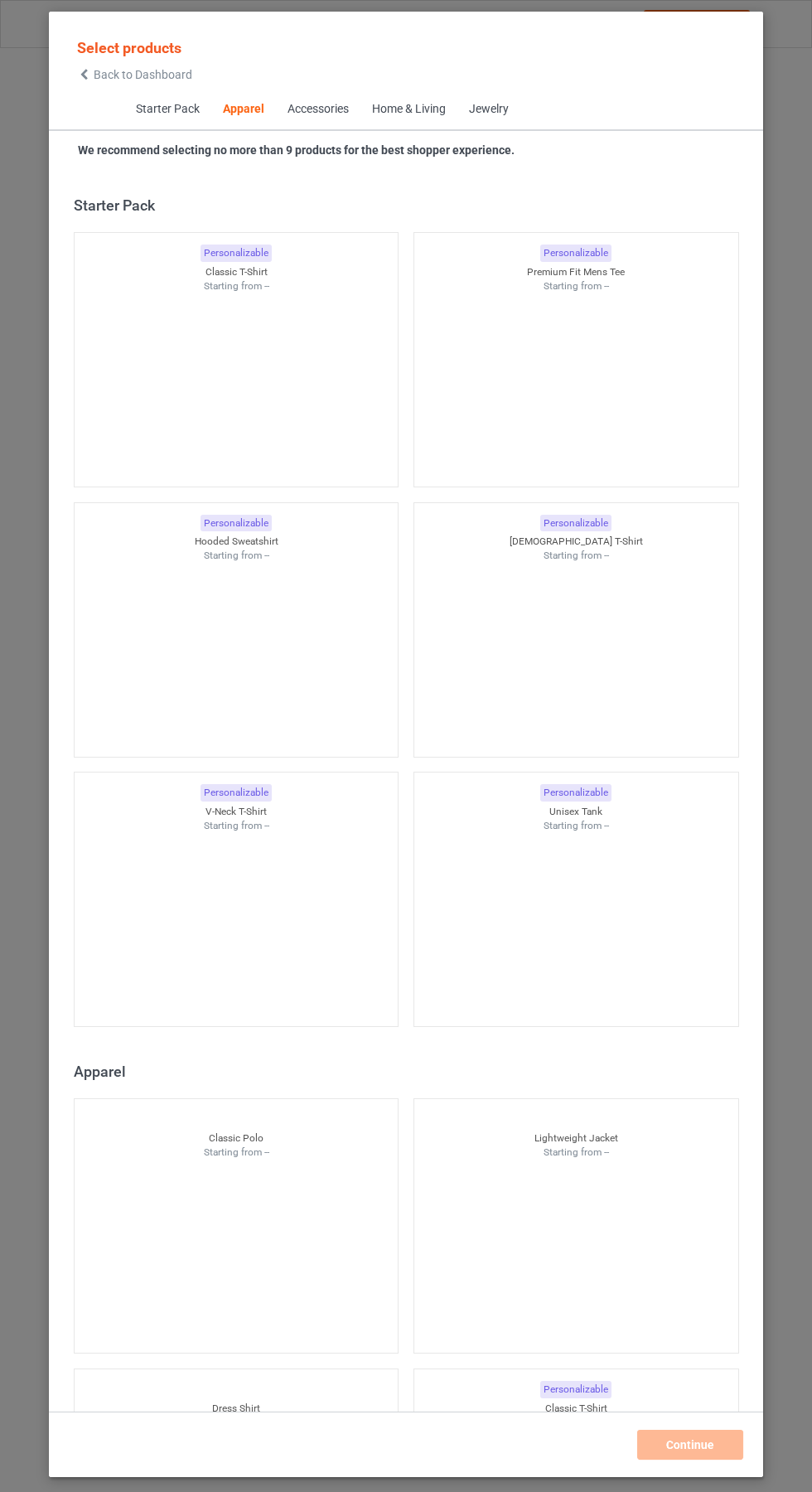
scroll to position [887, 0]
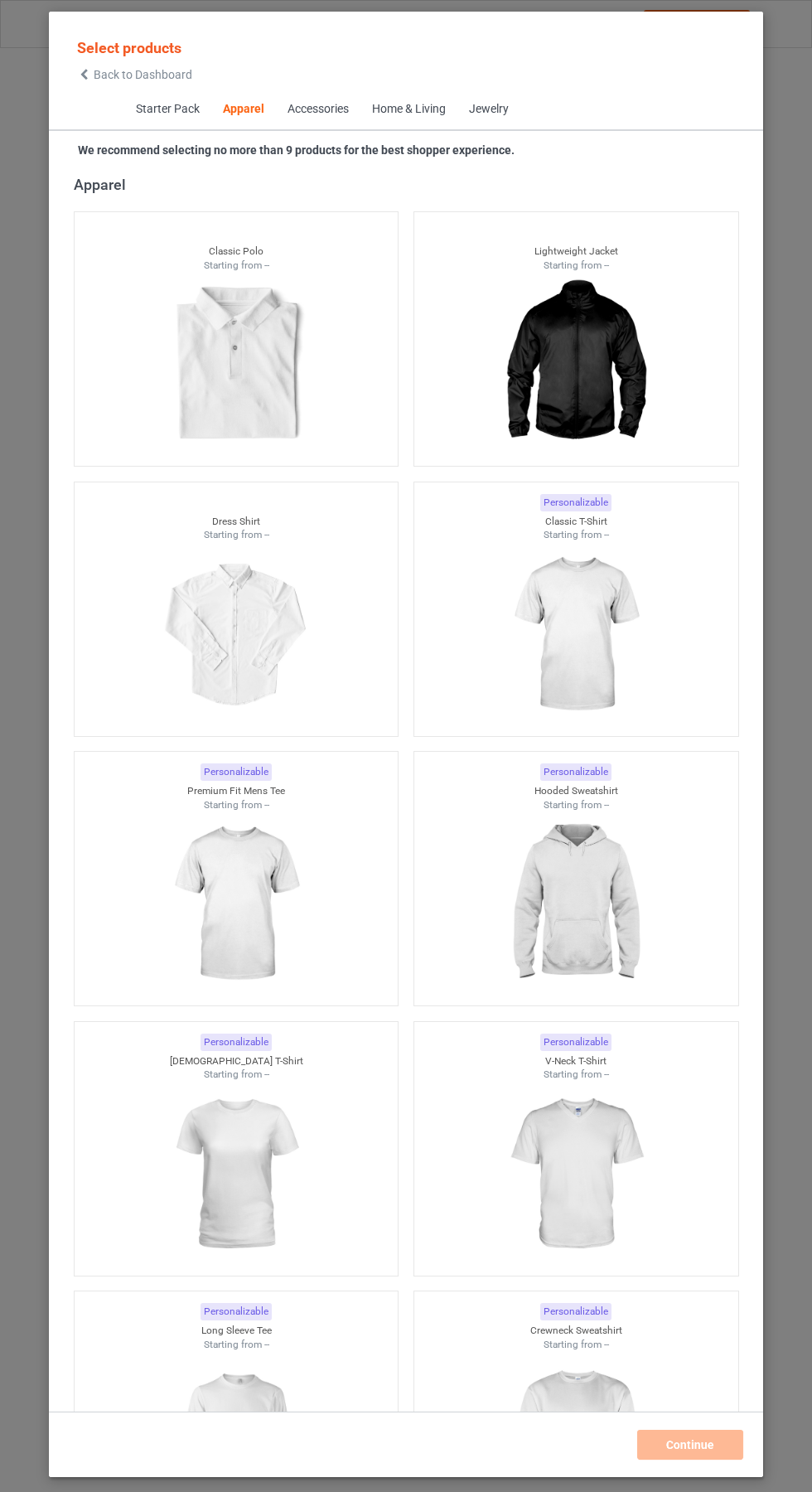
click at [89, 79] on icon at bounding box center [84, 75] width 14 height 12
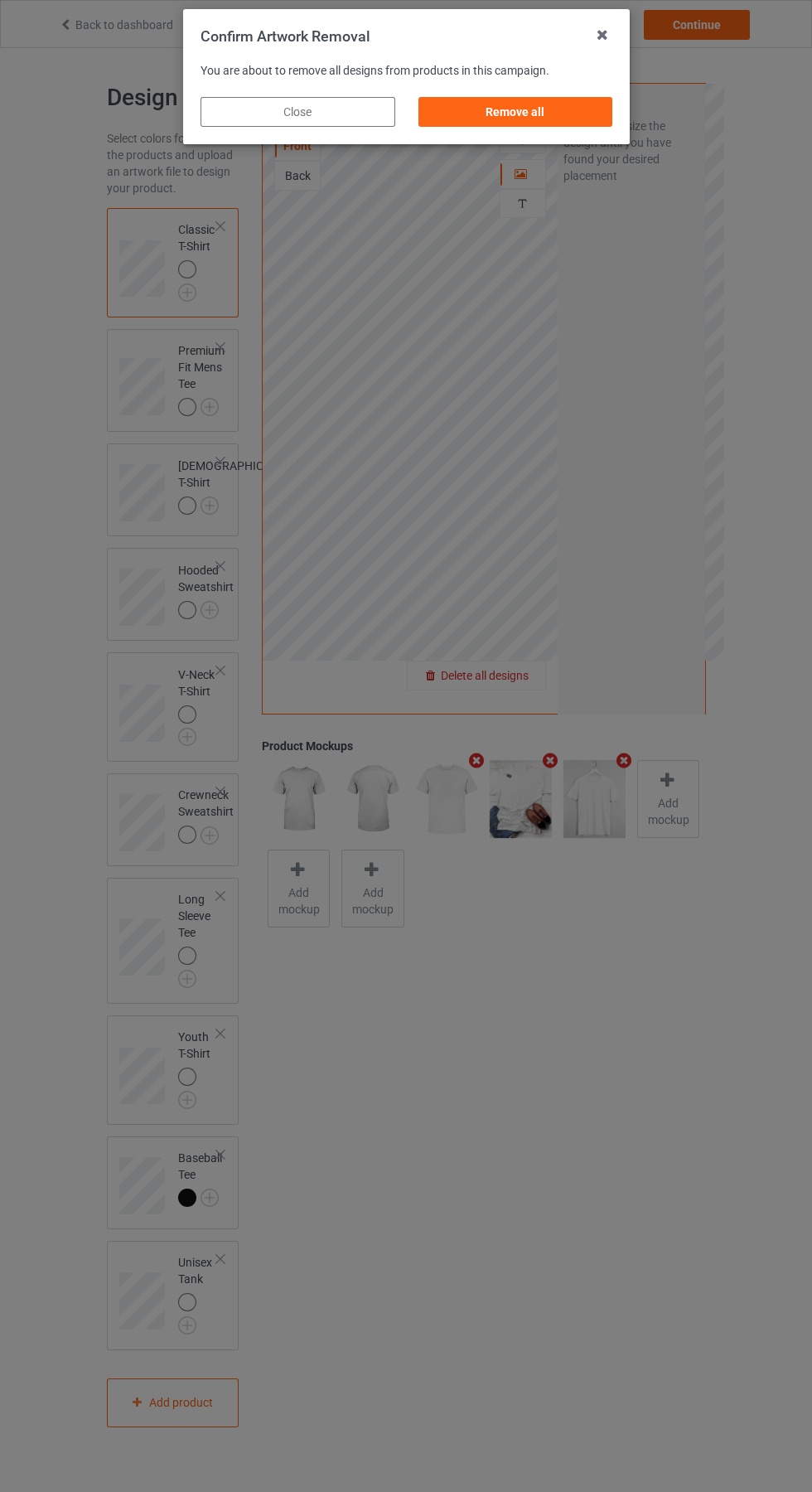
click at [521, 110] on div "Remove all" at bounding box center [515, 112] width 195 height 30
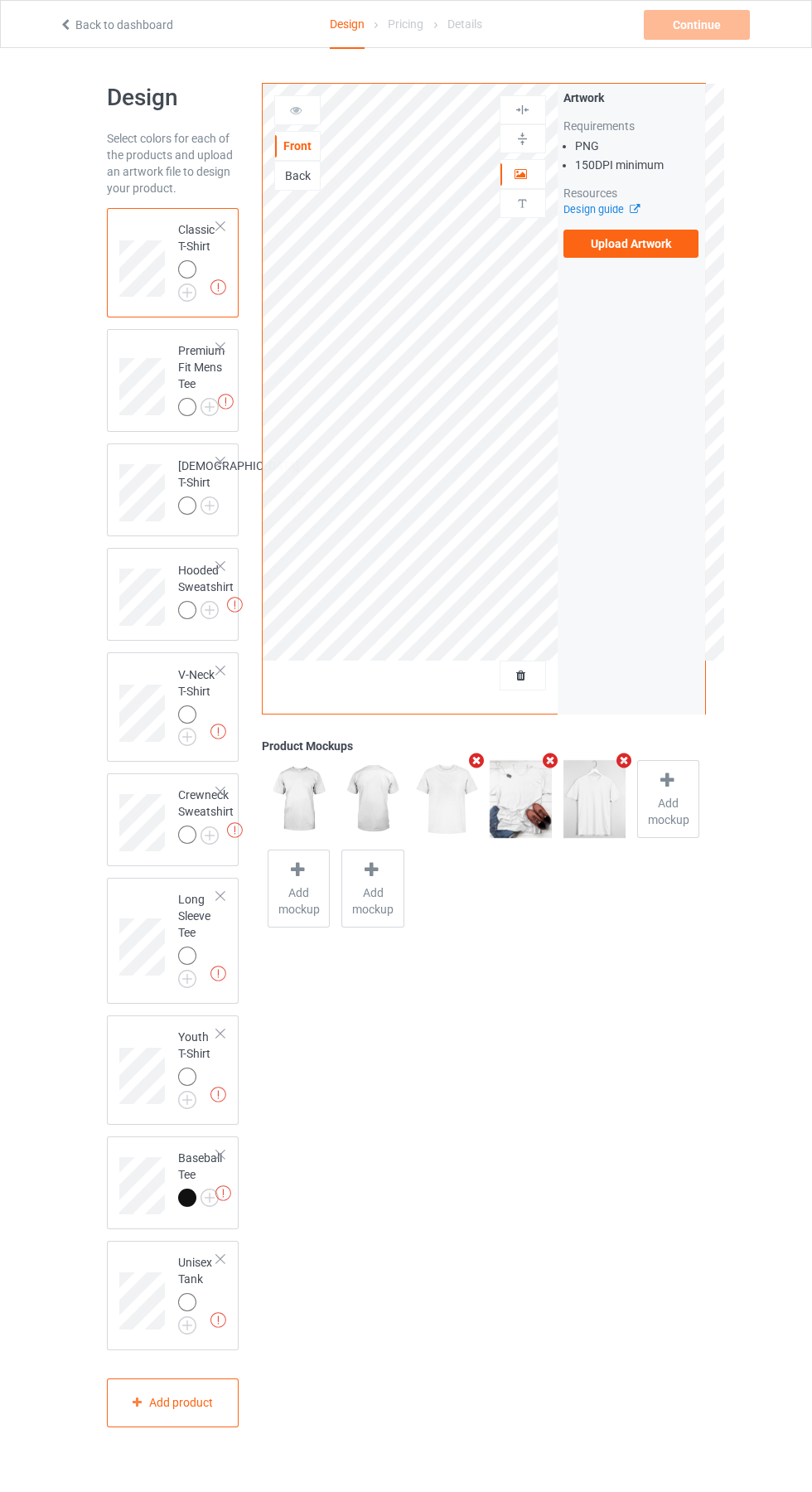
click at [669, 245] on label "Upload Artwork" at bounding box center [631, 243] width 135 height 28
click at [0, 0] on input "Upload Artwork" at bounding box center [0, 0] width 0 height 0
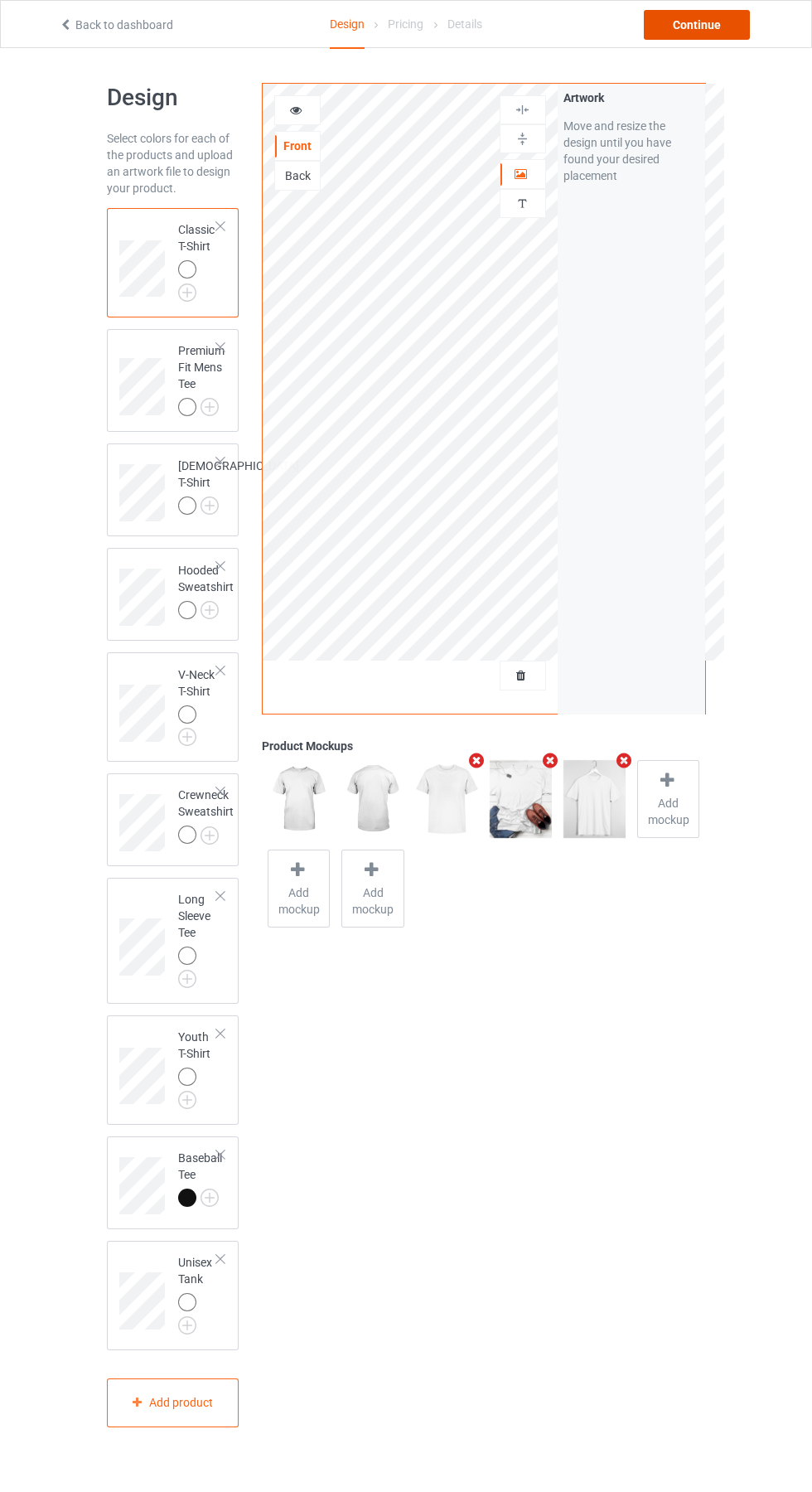
click at [715, 13] on div "Continue" at bounding box center [697, 25] width 106 height 30
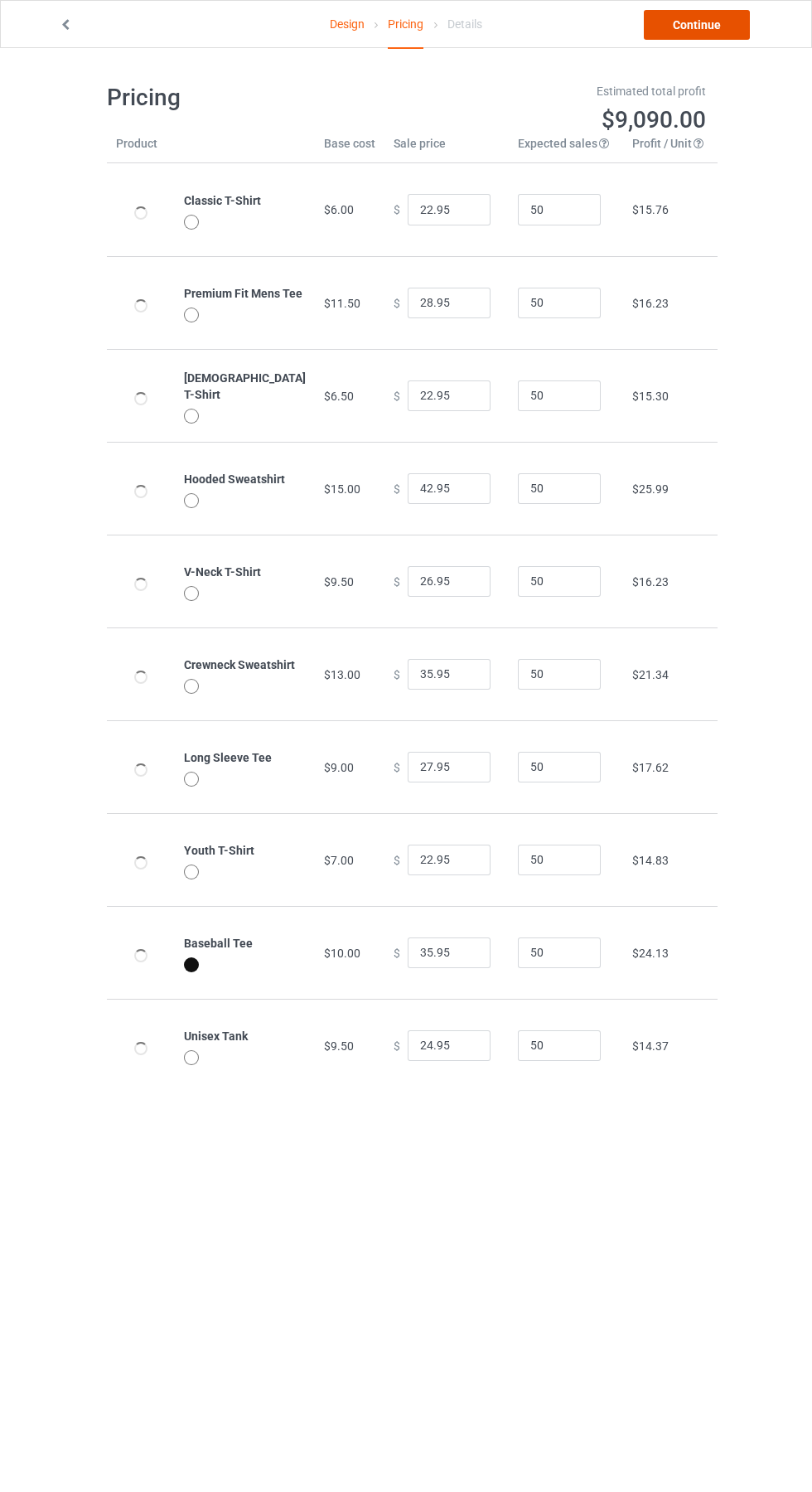
click at [714, 25] on link "Continue" at bounding box center [697, 25] width 106 height 30
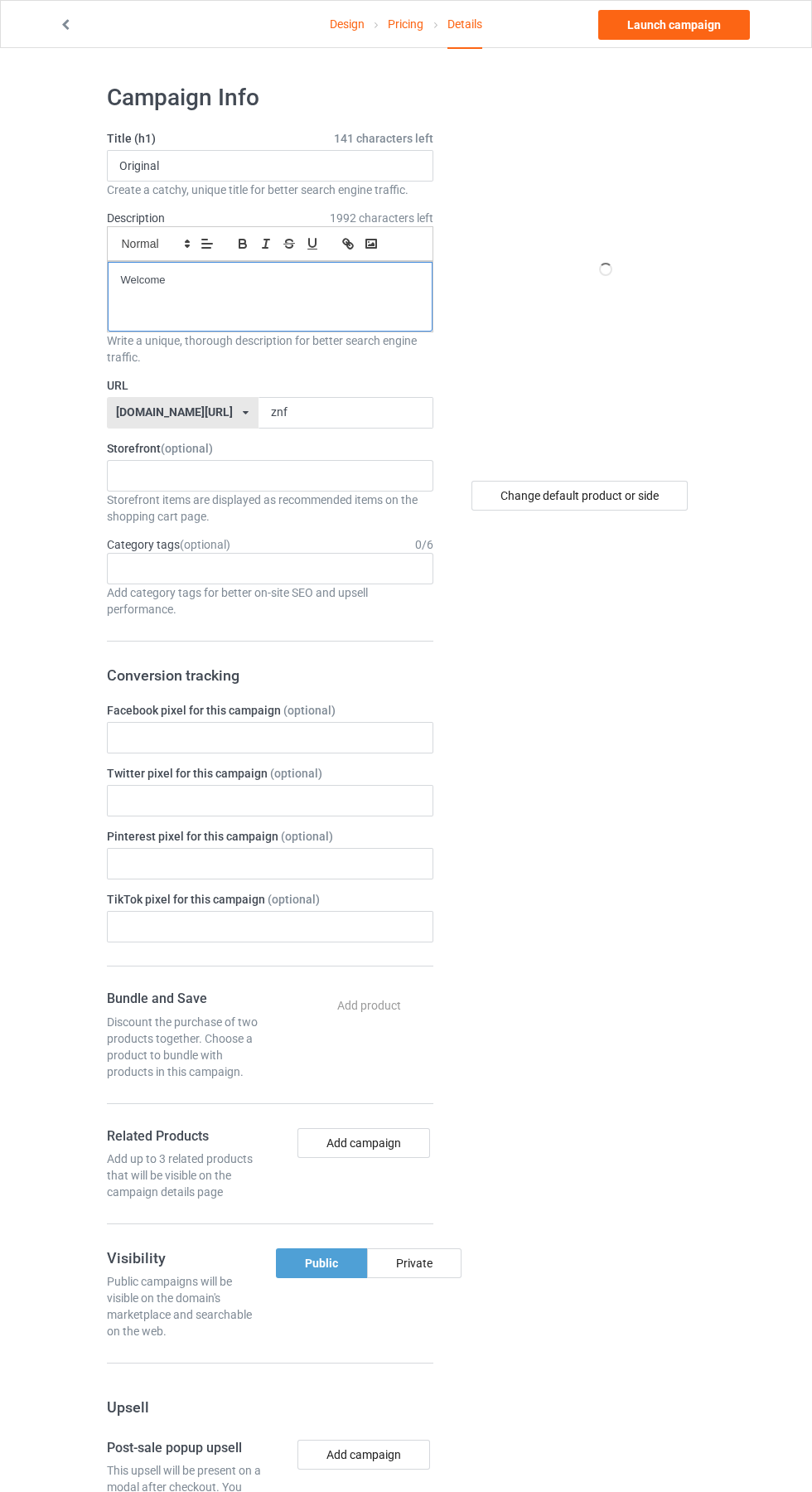
click at [349, 321] on div "Welcome" at bounding box center [269, 297] width 325 height 70
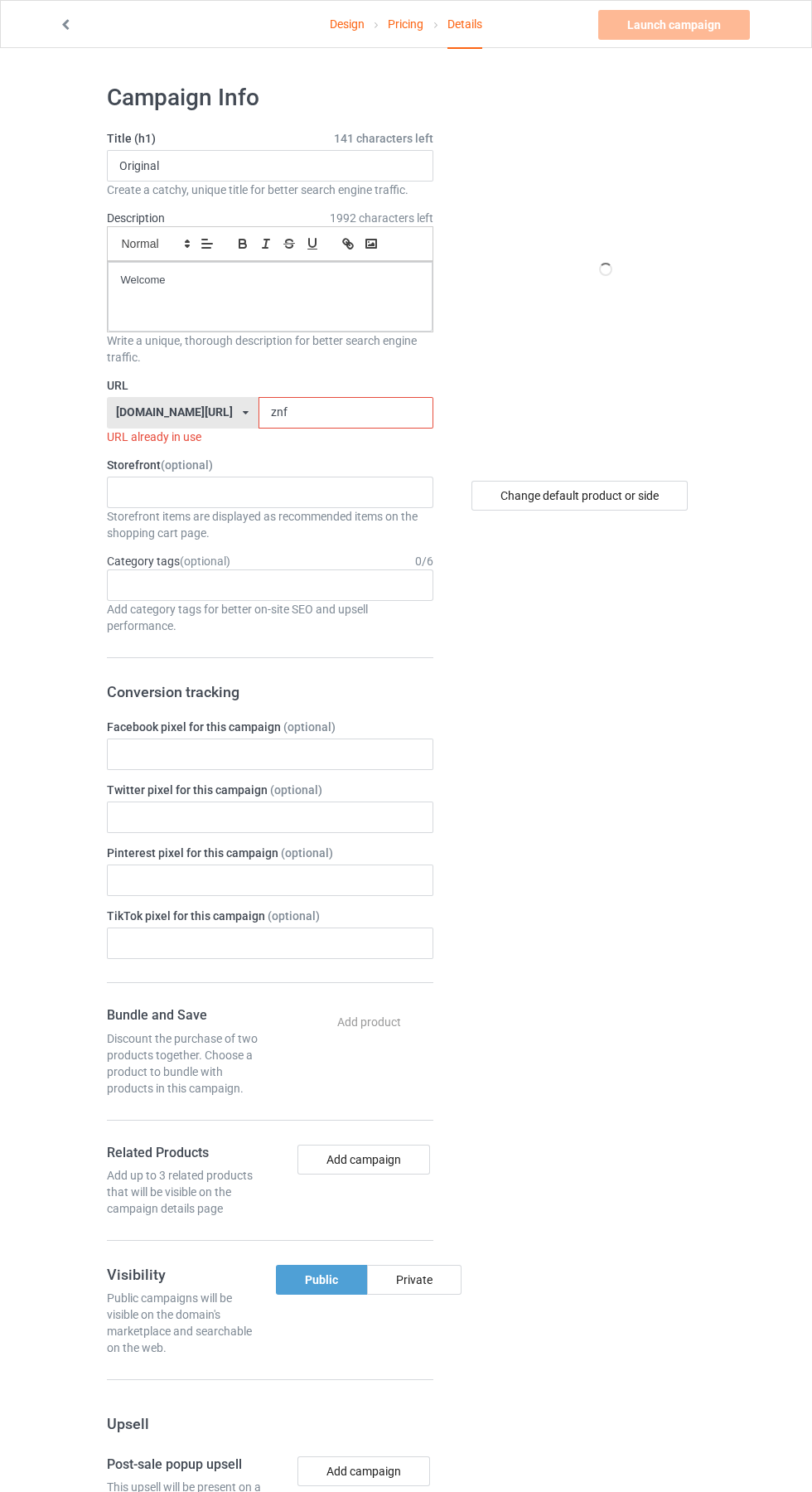
click at [304, 413] on input "znf" at bounding box center [346, 412] width 175 height 32
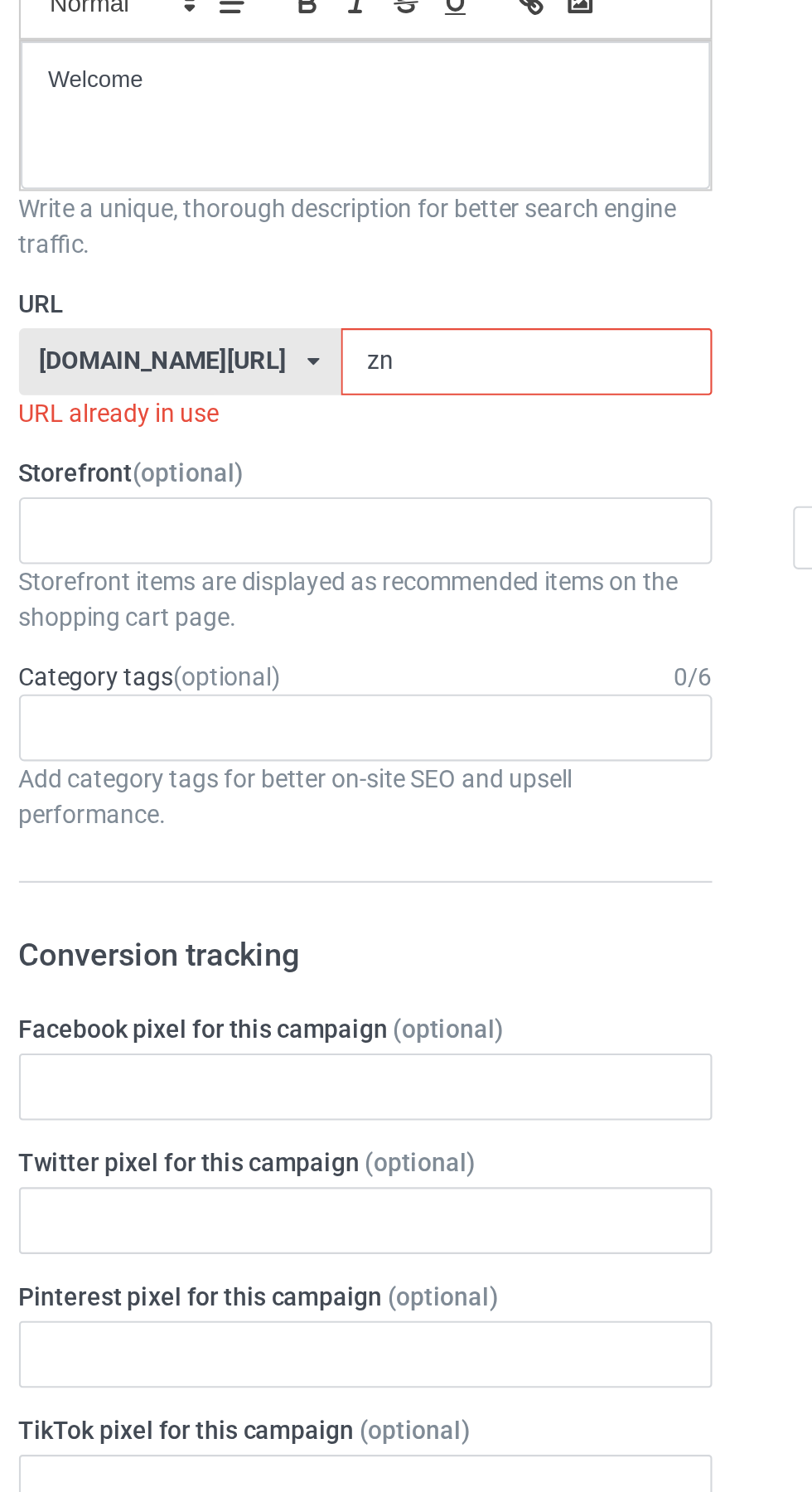
type input "z"
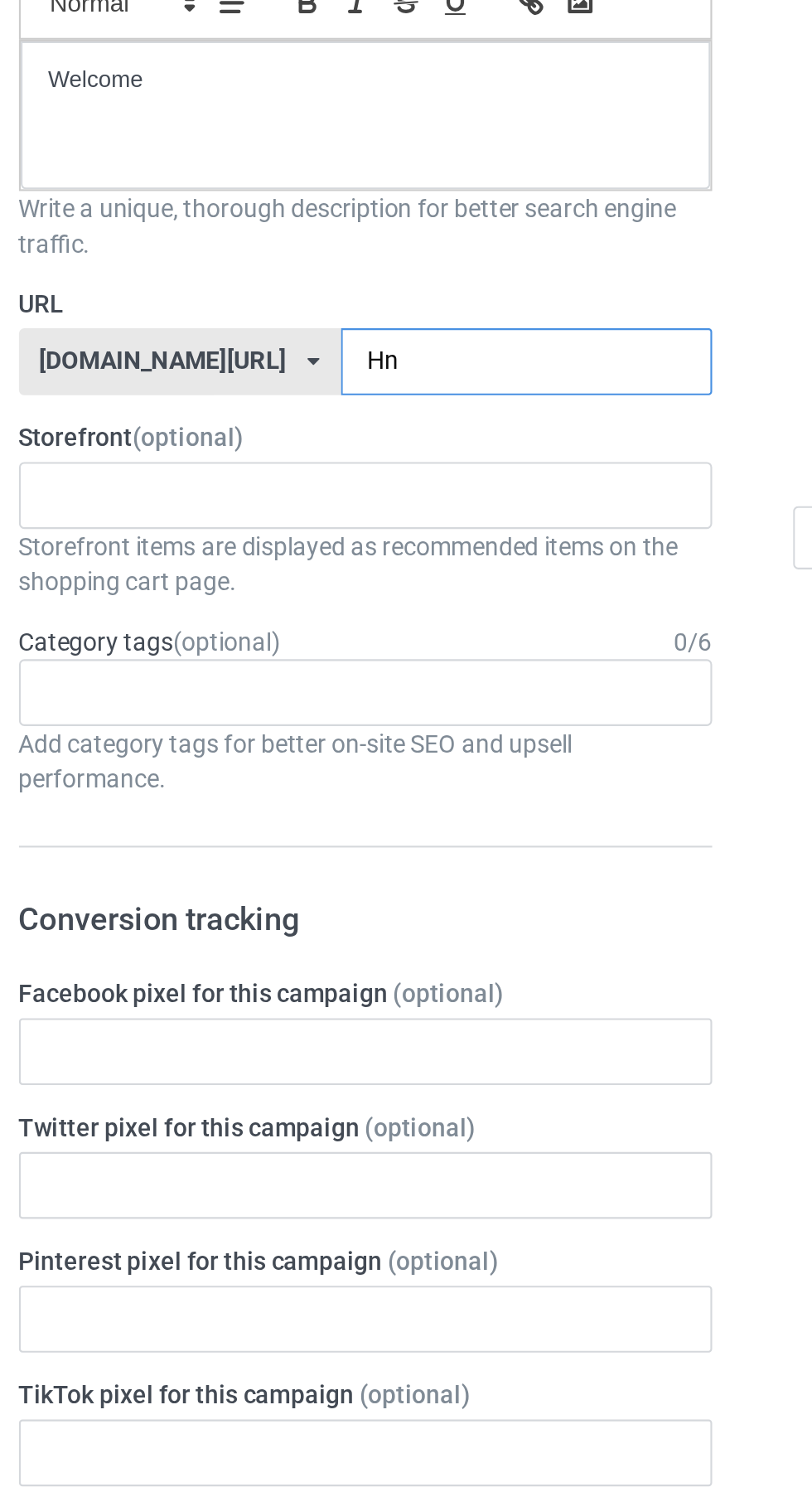
type input "Hna"
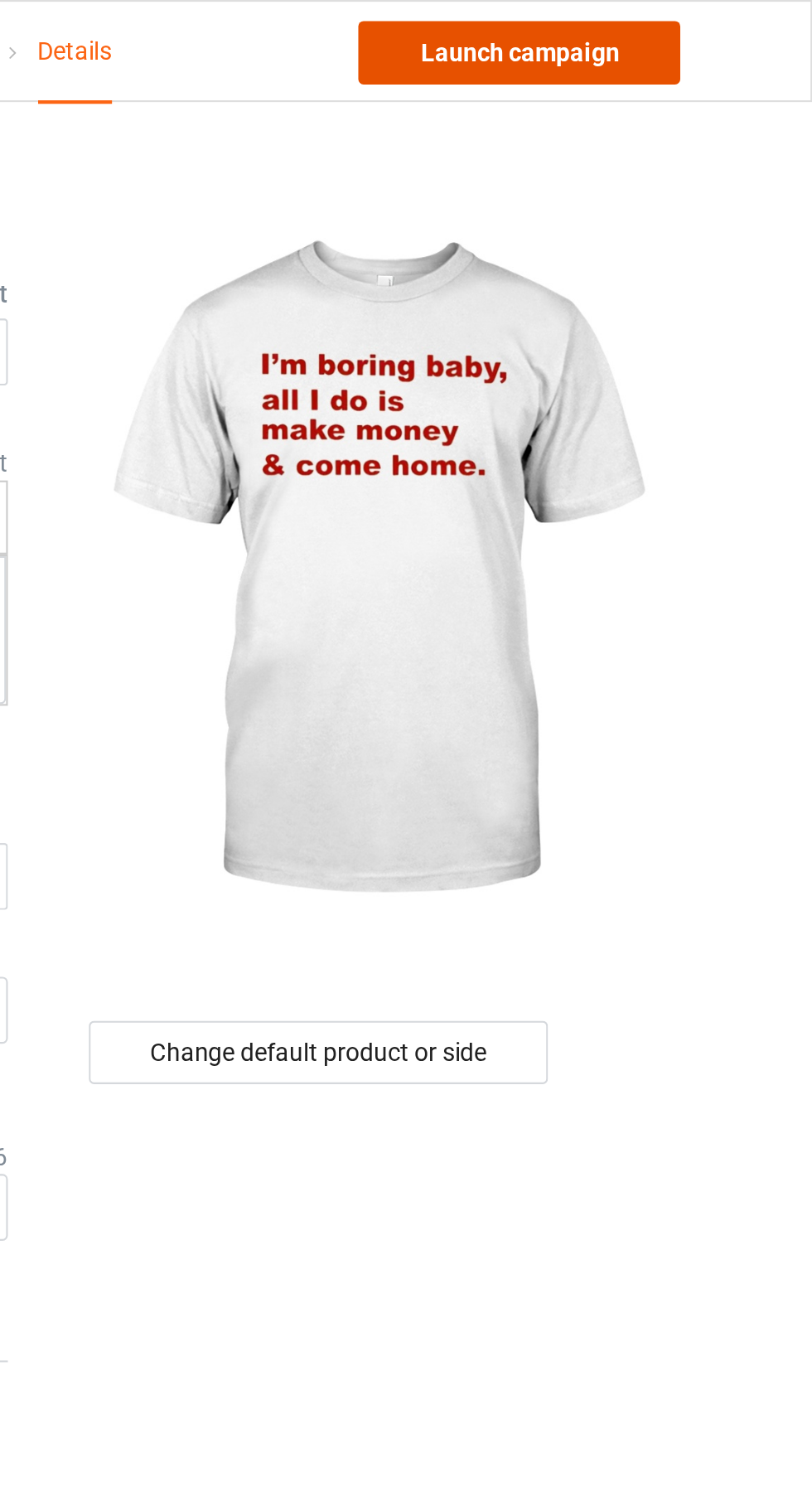
click at [719, 34] on link "Launch campaign" at bounding box center [674, 25] width 152 height 30
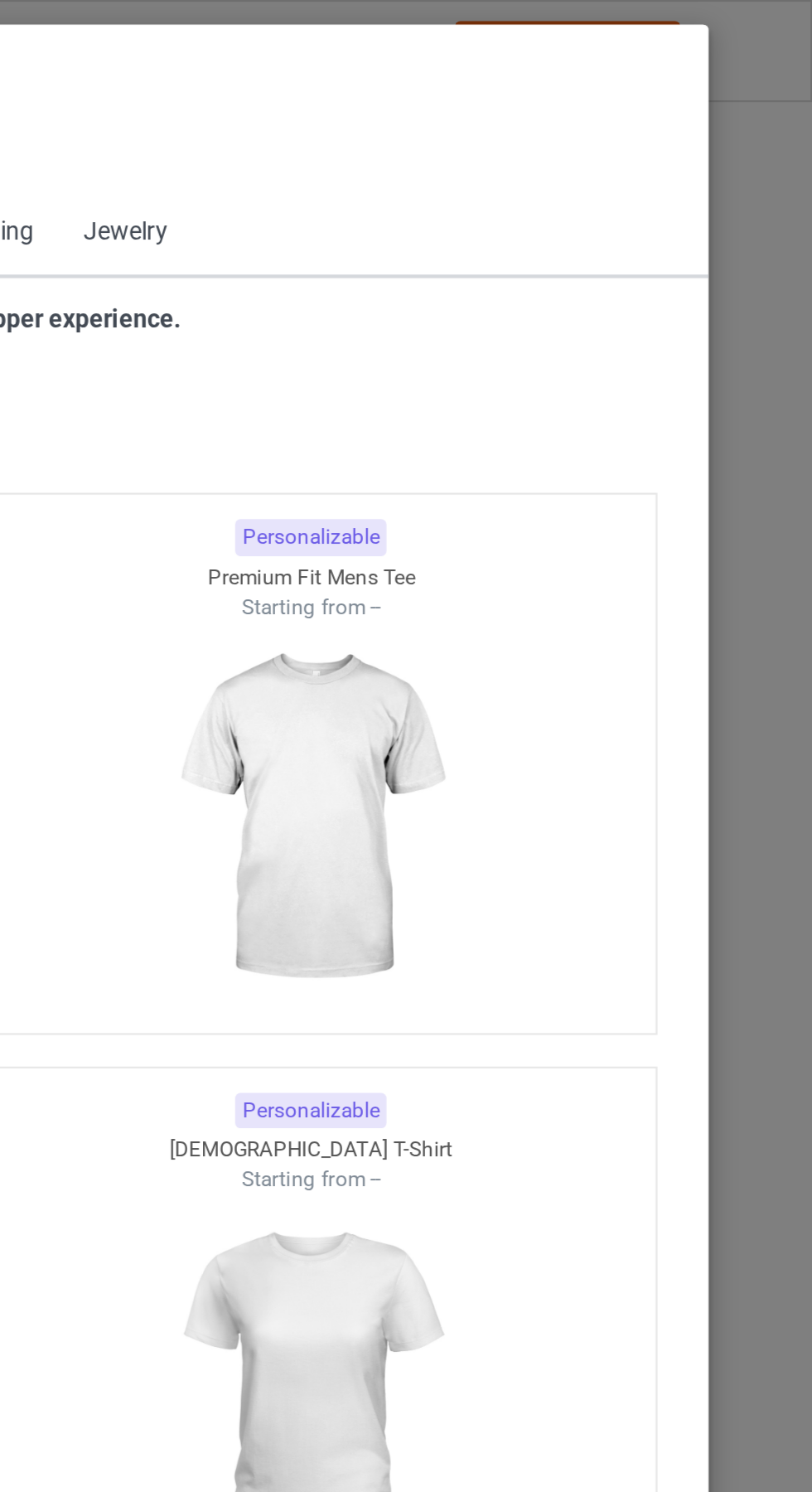
scroll to position [887, 0]
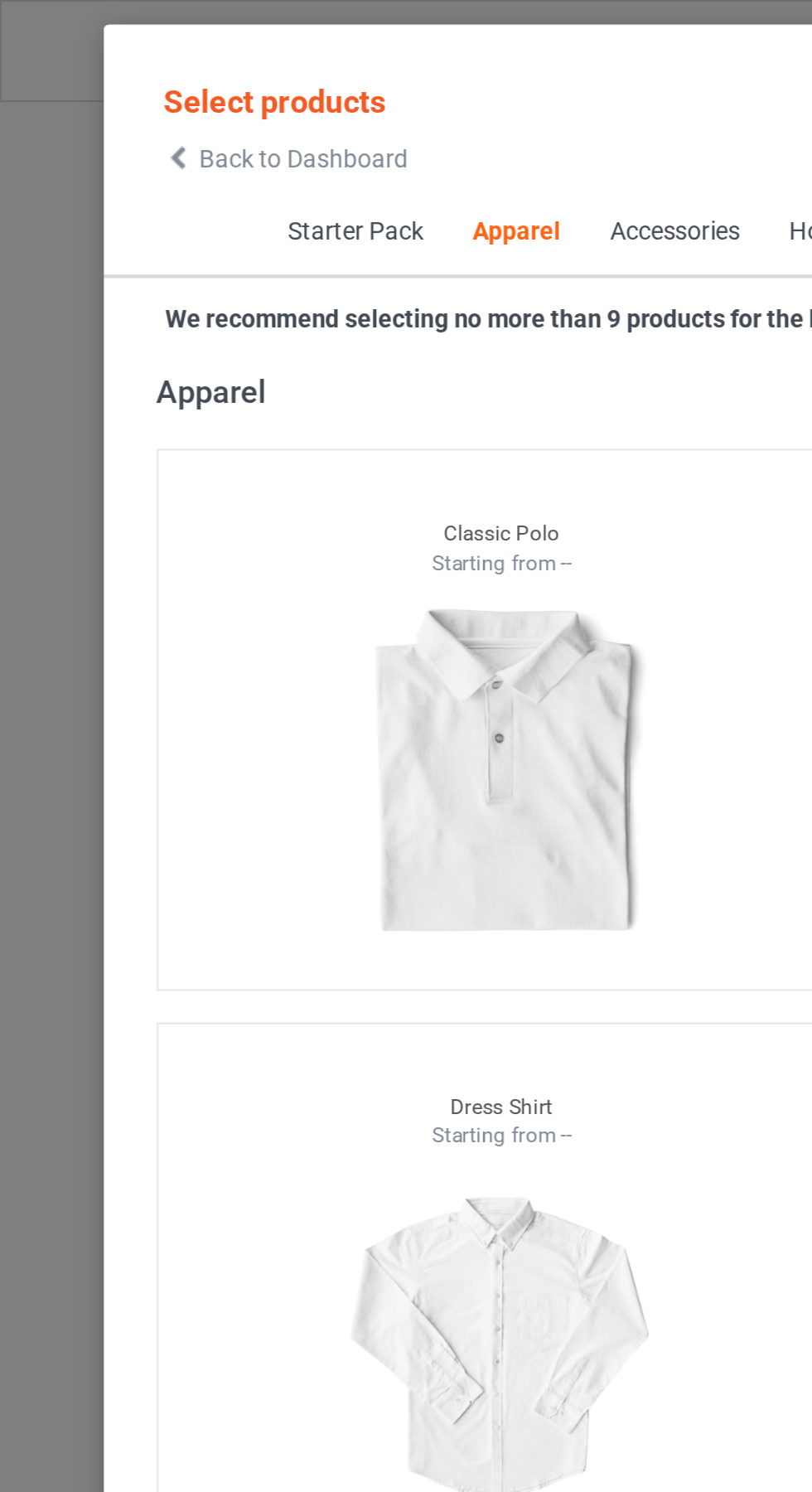
click at [88, 76] on icon at bounding box center [84, 75] width 14 height 12
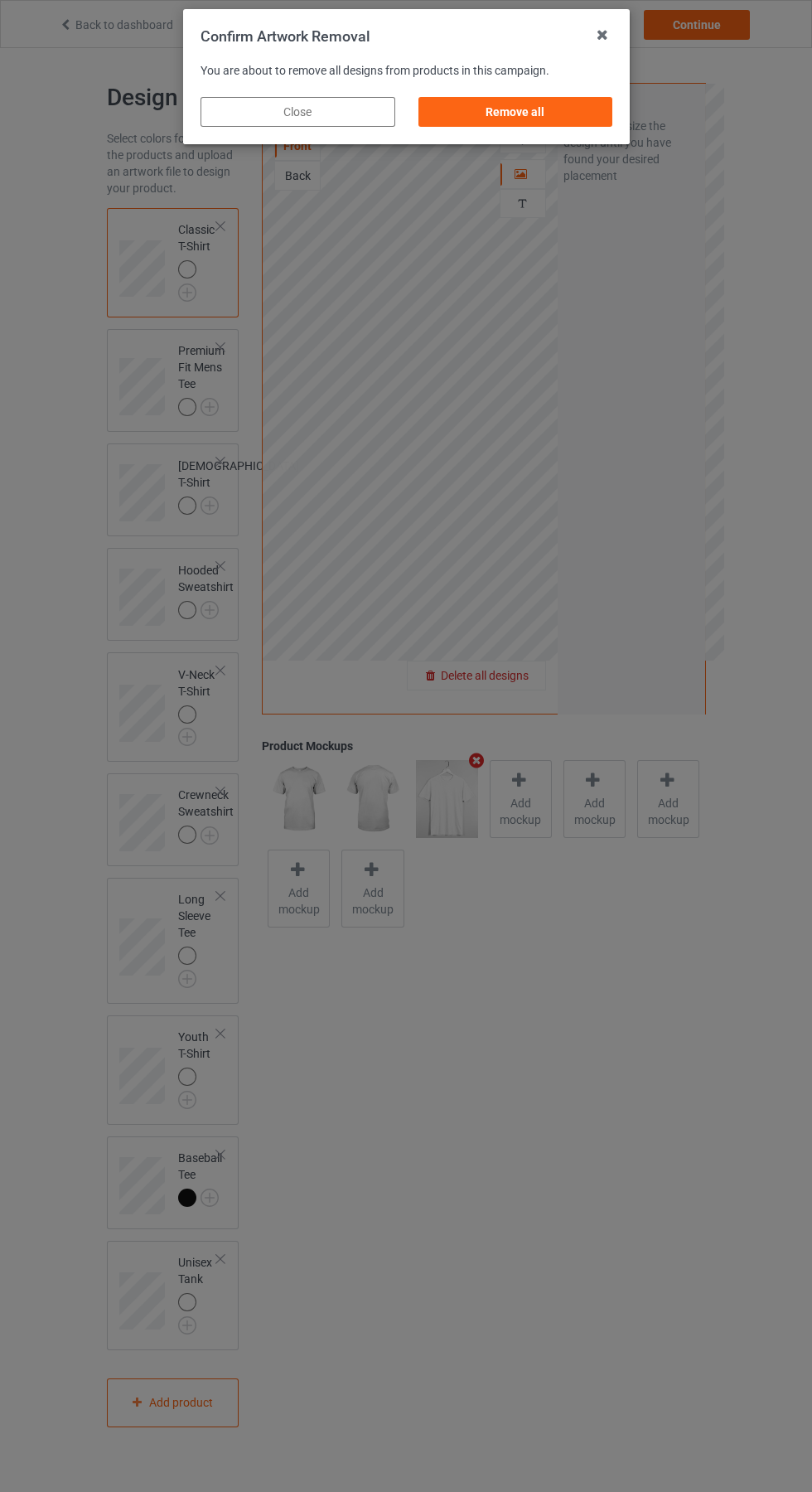
click at [522, 116] on div "Remove all" at bounding box center [515, 112] width 195 height 30
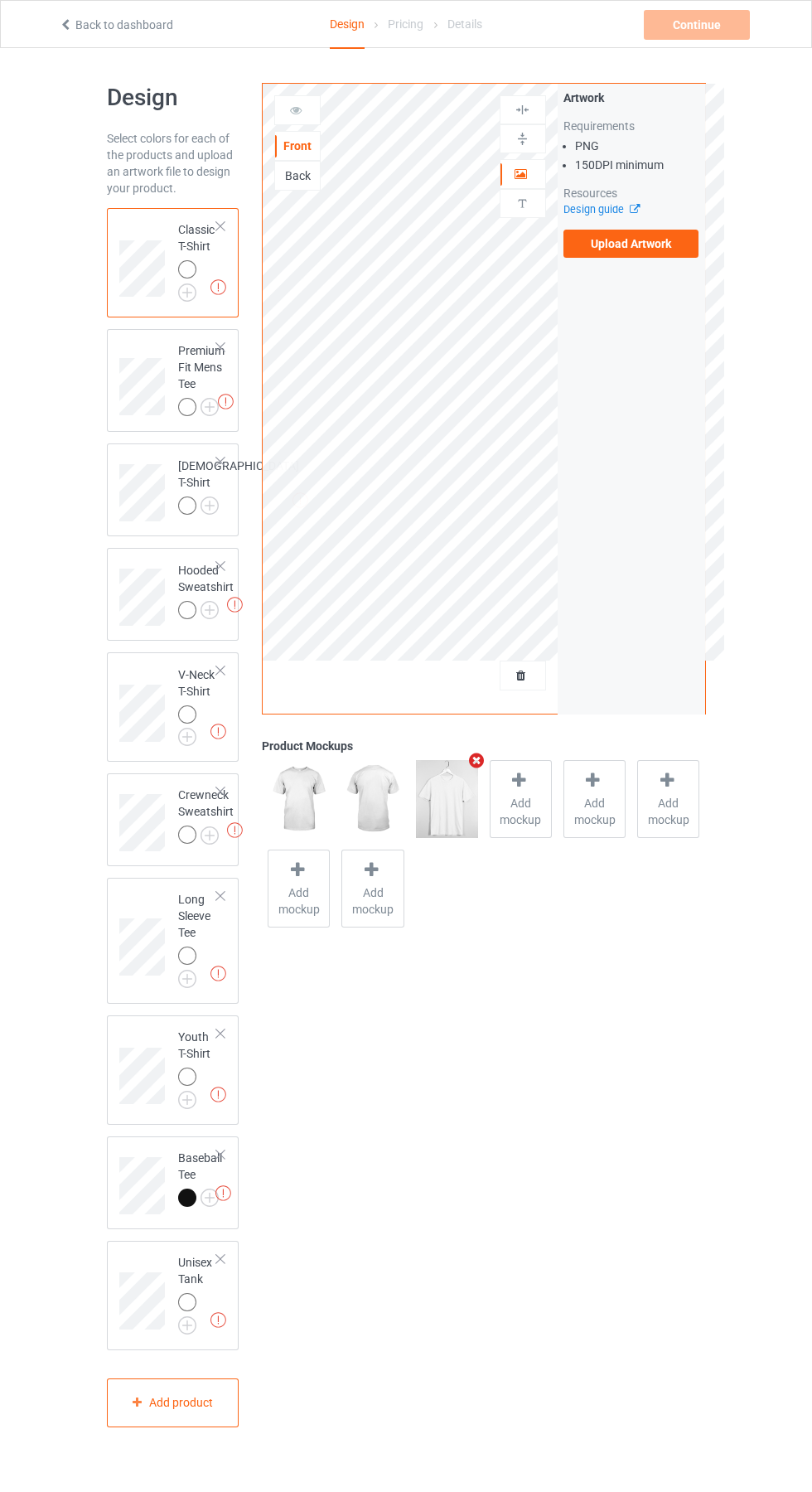
click at [664, 244] on label "Upload Artwork" at bounding box center [631, 243] width 135 height 28
click at [0, 0] on input "Upload Artwork" at bounding box center [0, 0] width 0 height 0
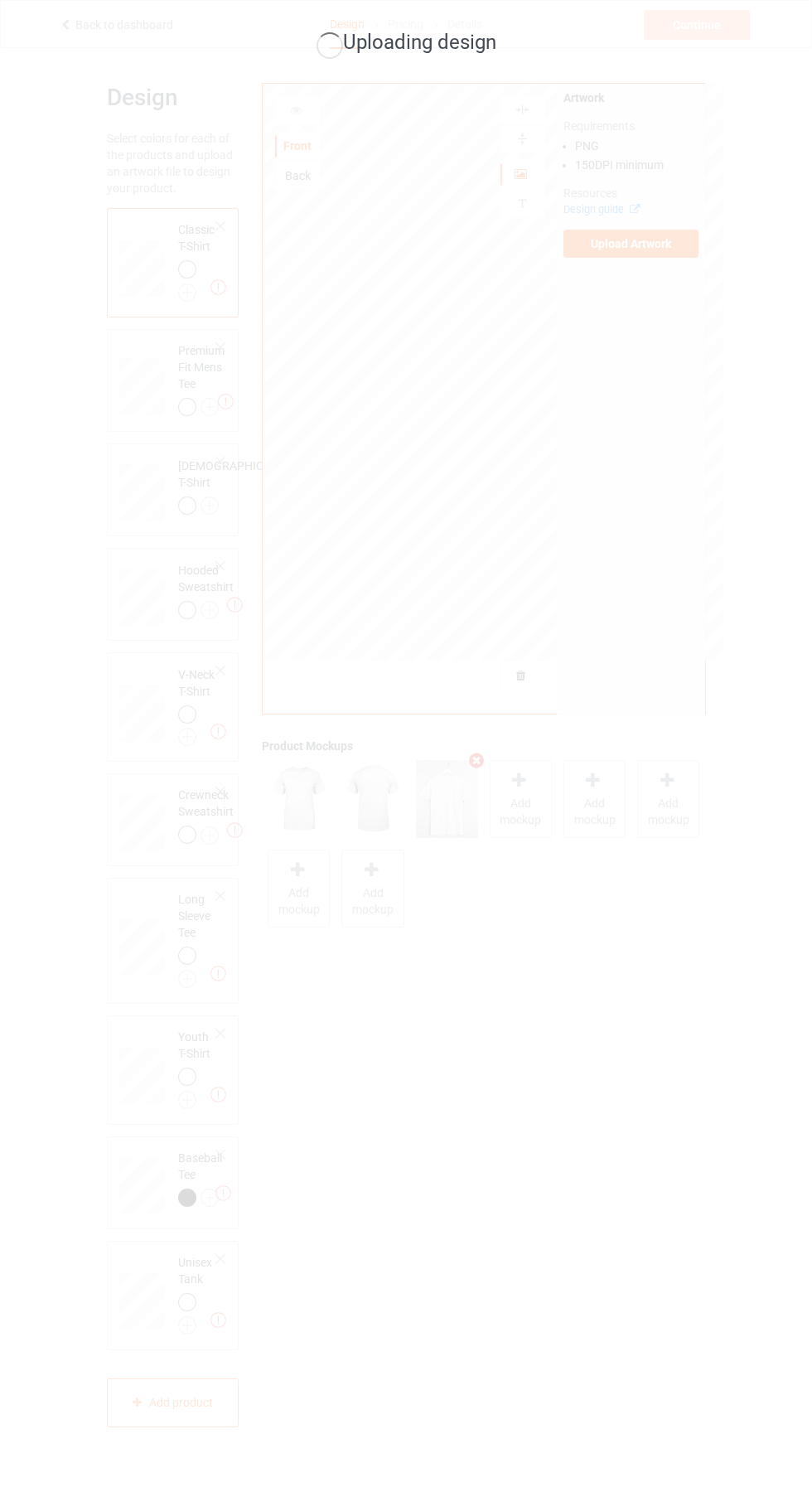
click at [715, 602] on div "Uploading design" at bounding box center [406, 746] width 812 height 1492
click at [694, 701] on div "Uploading design" at bounding box center [406, 746] width 812 height 1492
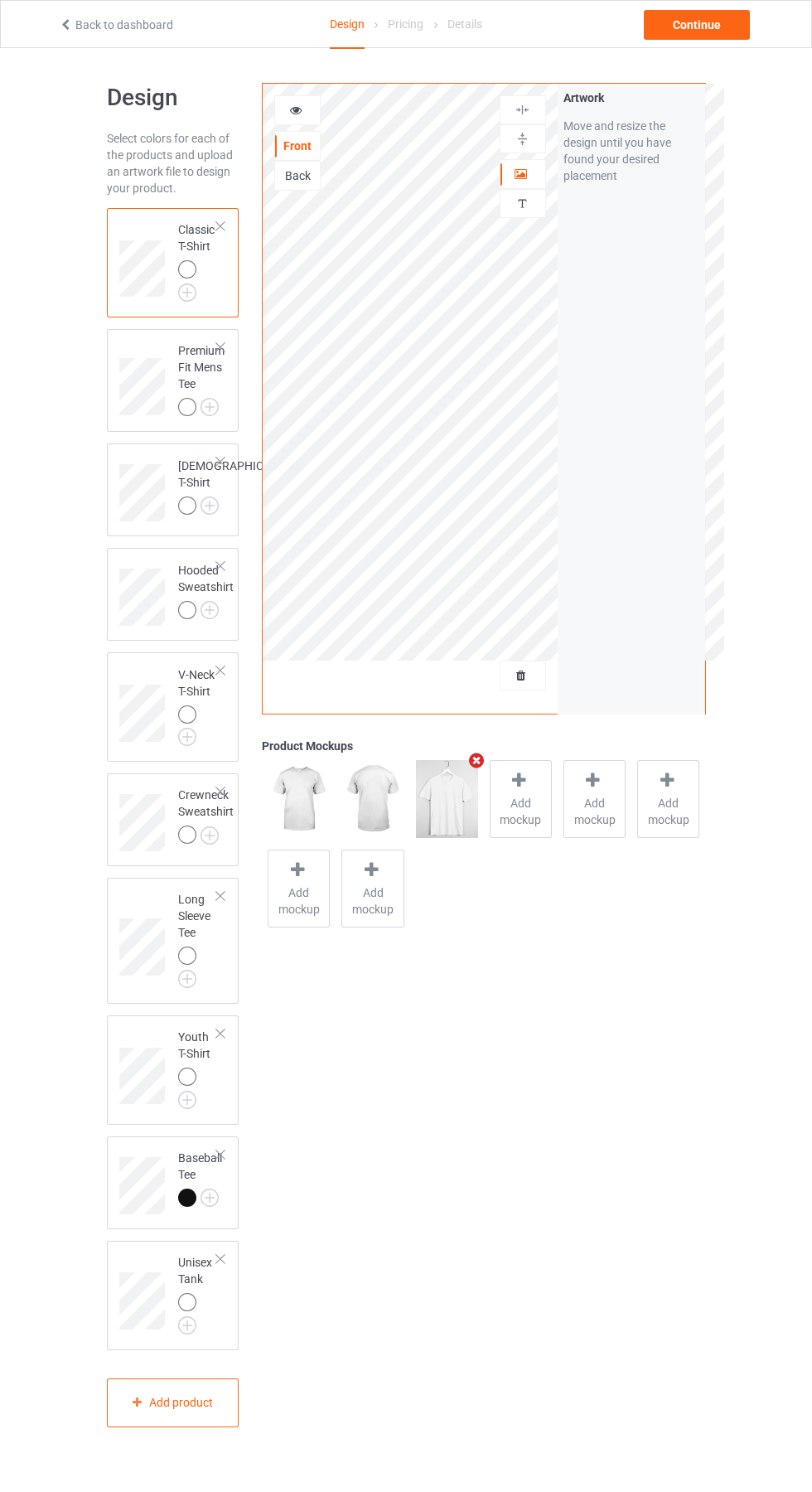
click at [297, 110] on icon at bounding box center [296, 107] width 14 height 12
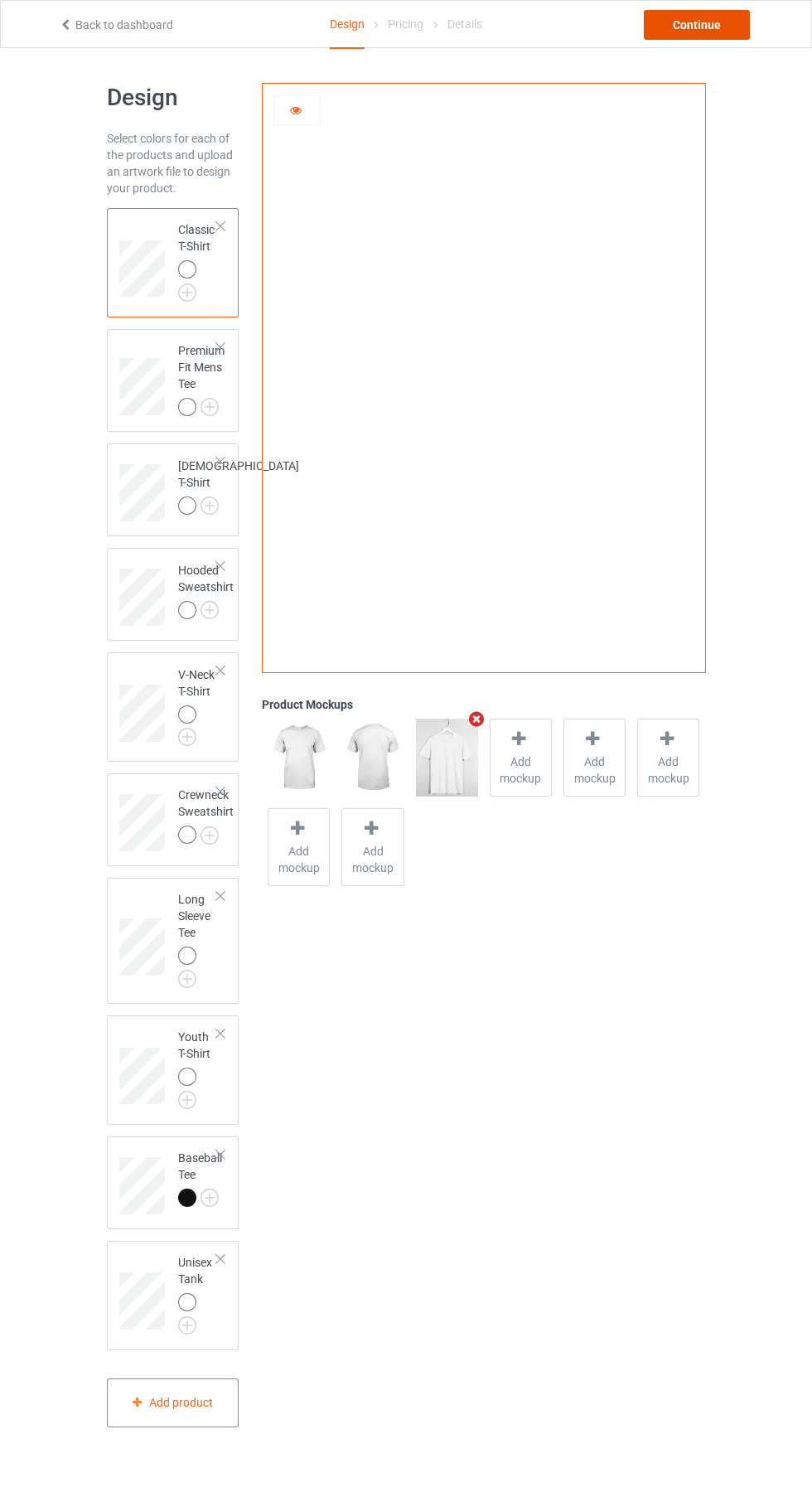
click at [691, 25] on div "Continue" at bounding box center [697, 25] width 106 height 30
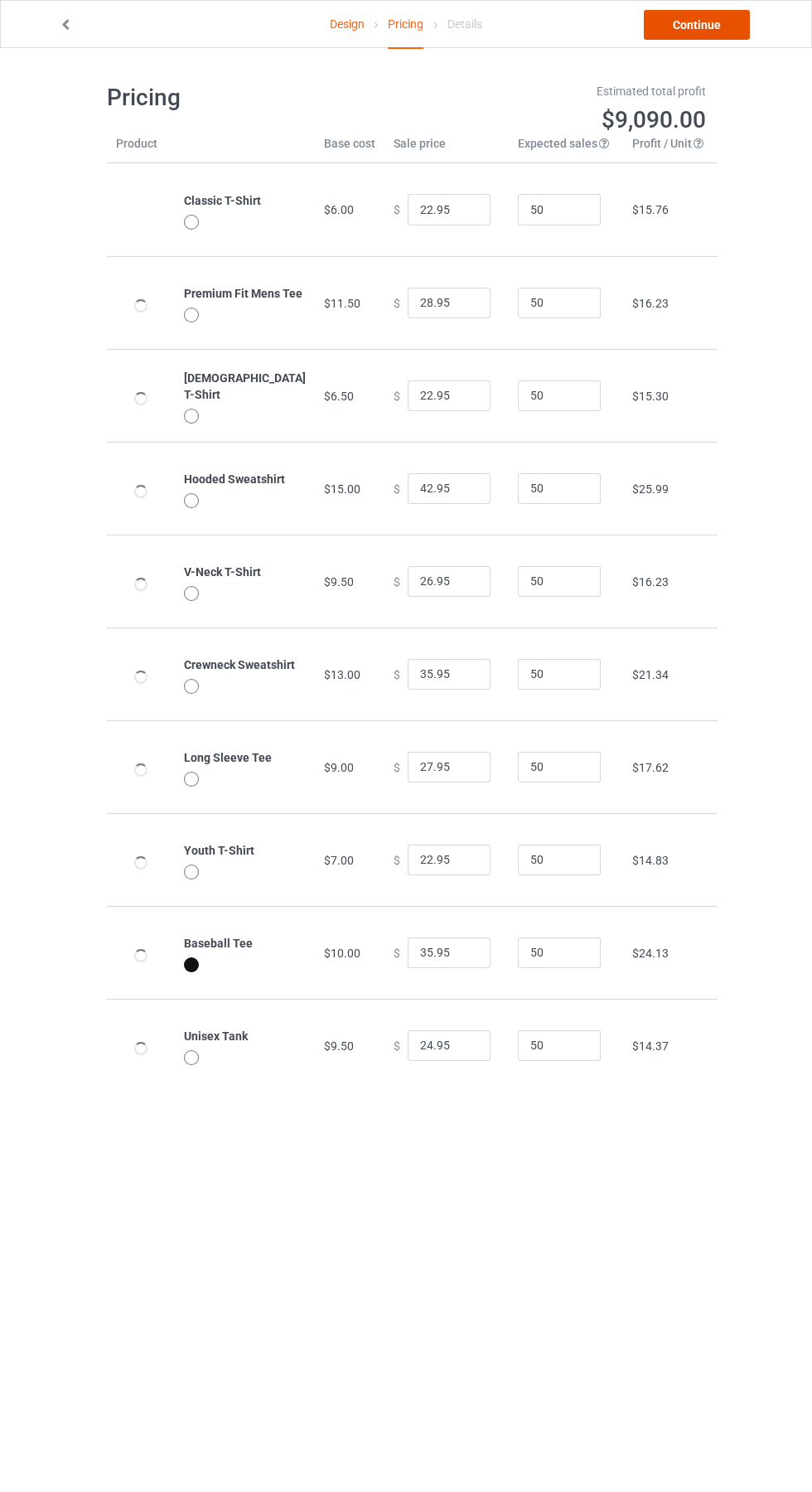
click at [721, 26] on link "Continue" at bounding box center [697, 25] width 106 height 30
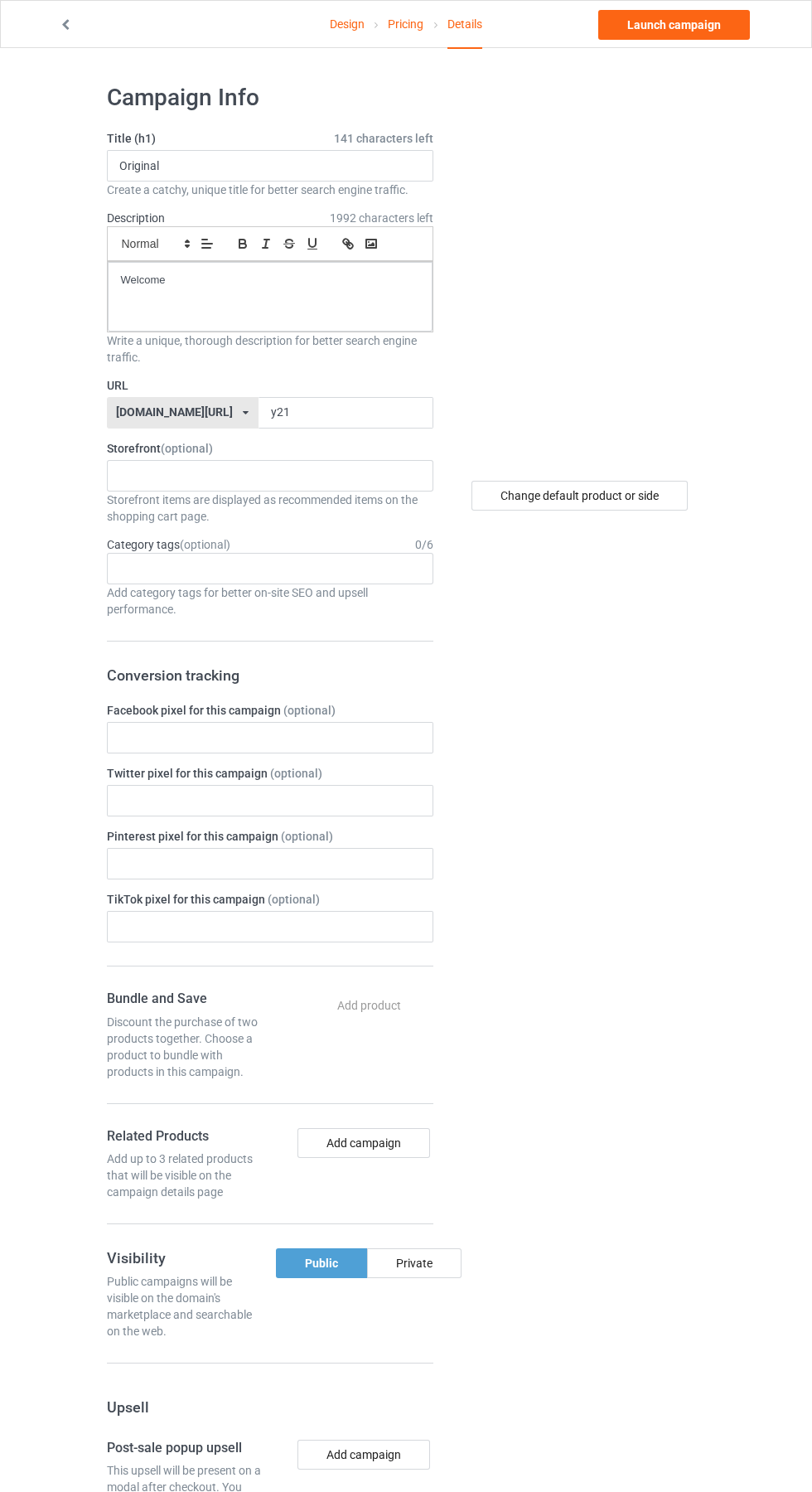
click at [308, 387] on label "URL" at bounding box center [270, 386] width 326 height 16
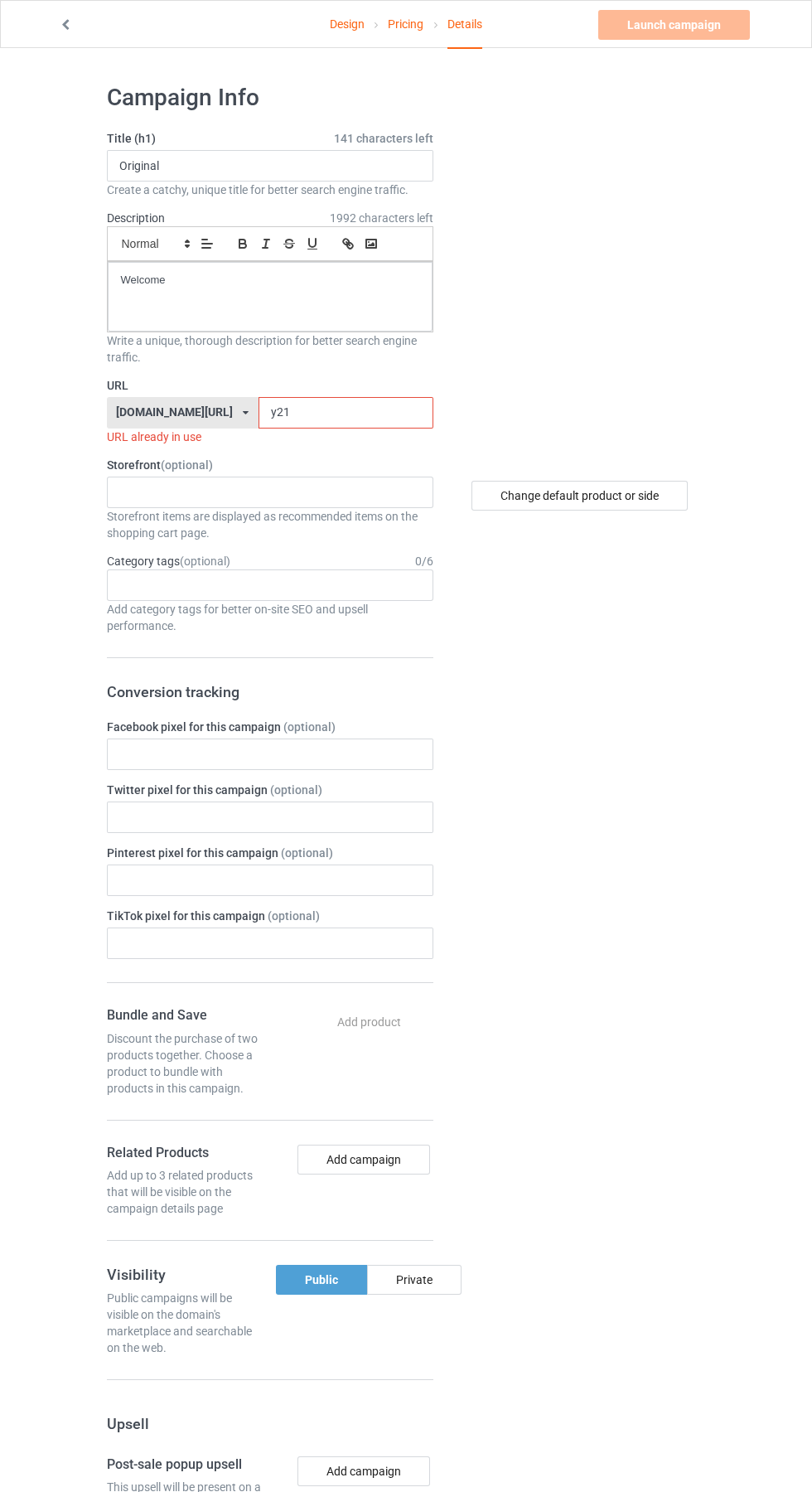
click at [305, 411] on input "y21" at bounding box center [346, 412] width 175 height 32
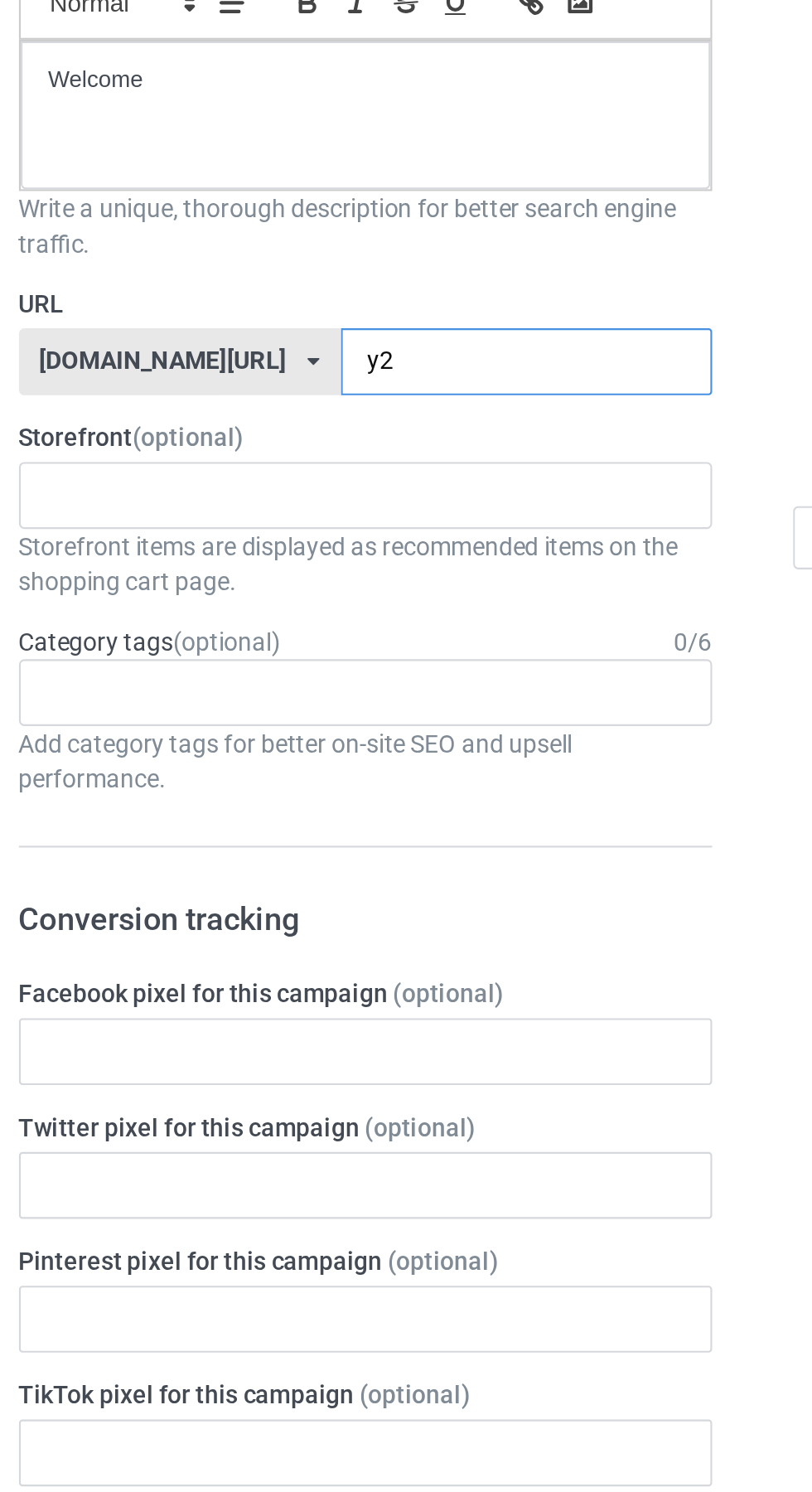
type input "y"
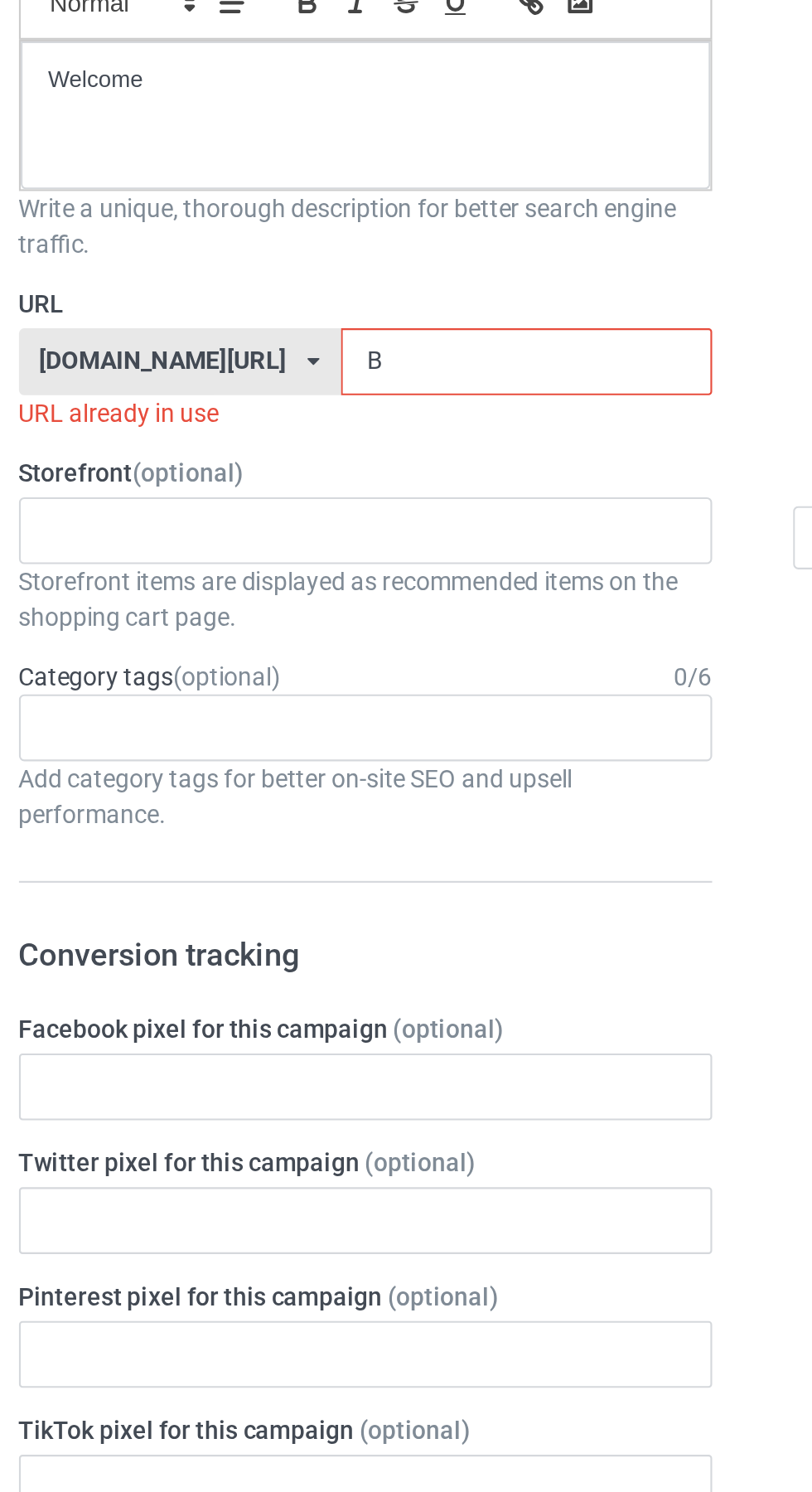
type input "Bs"
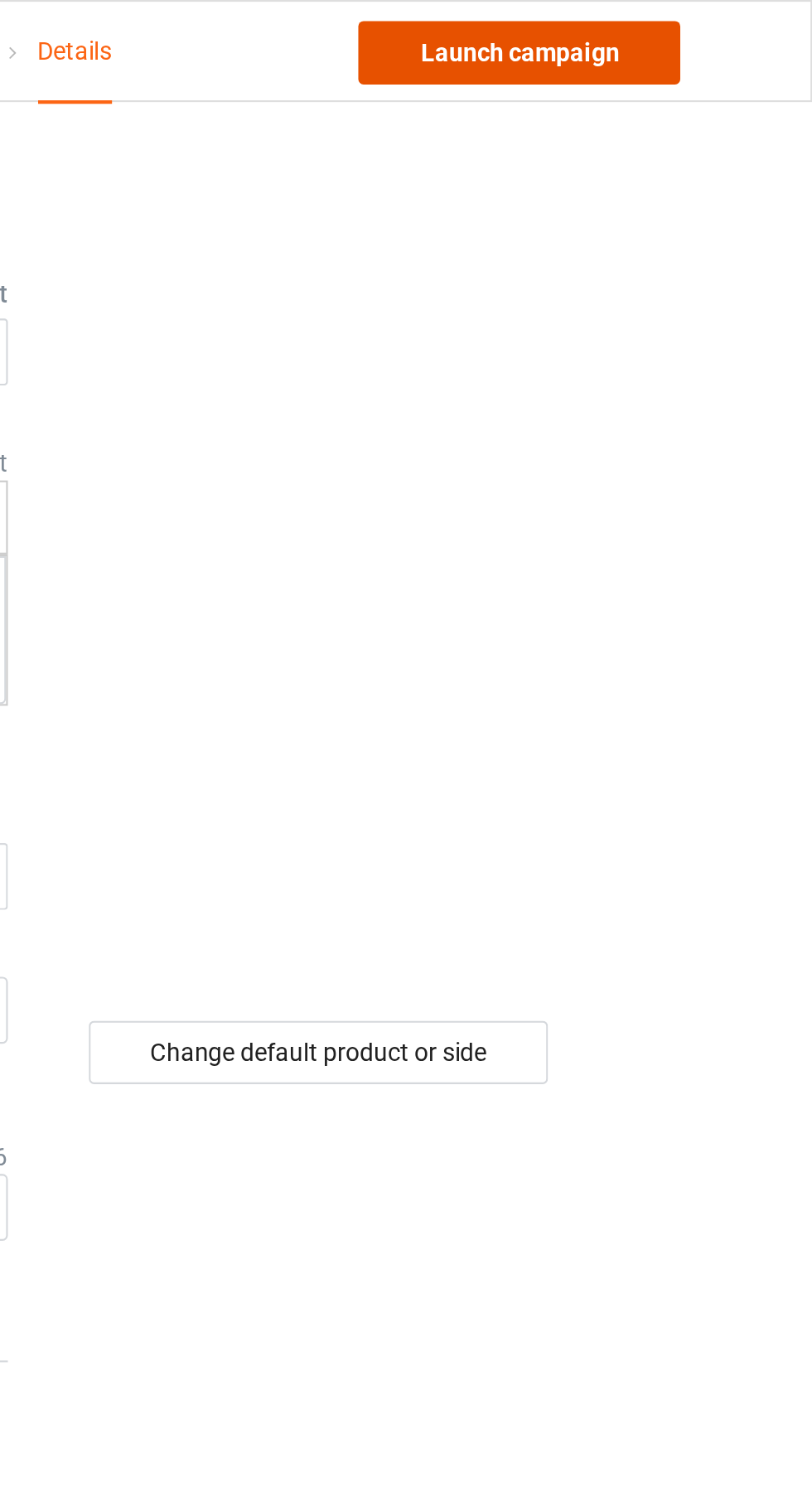
click at [685, 31] on link "Launch campaign" at bounding box center [674, 25] width 152 height 30
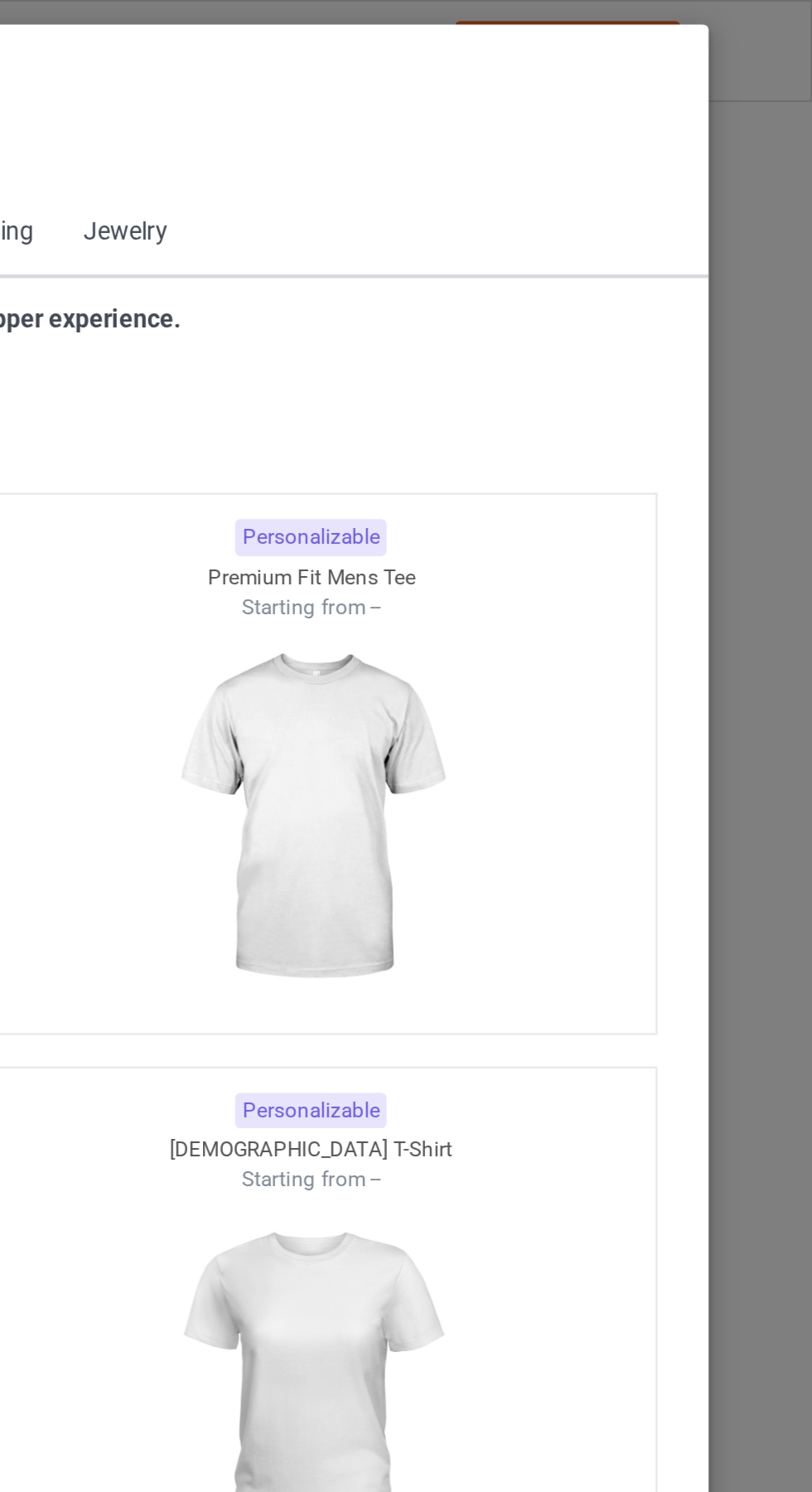
scroll to position [887, 0]
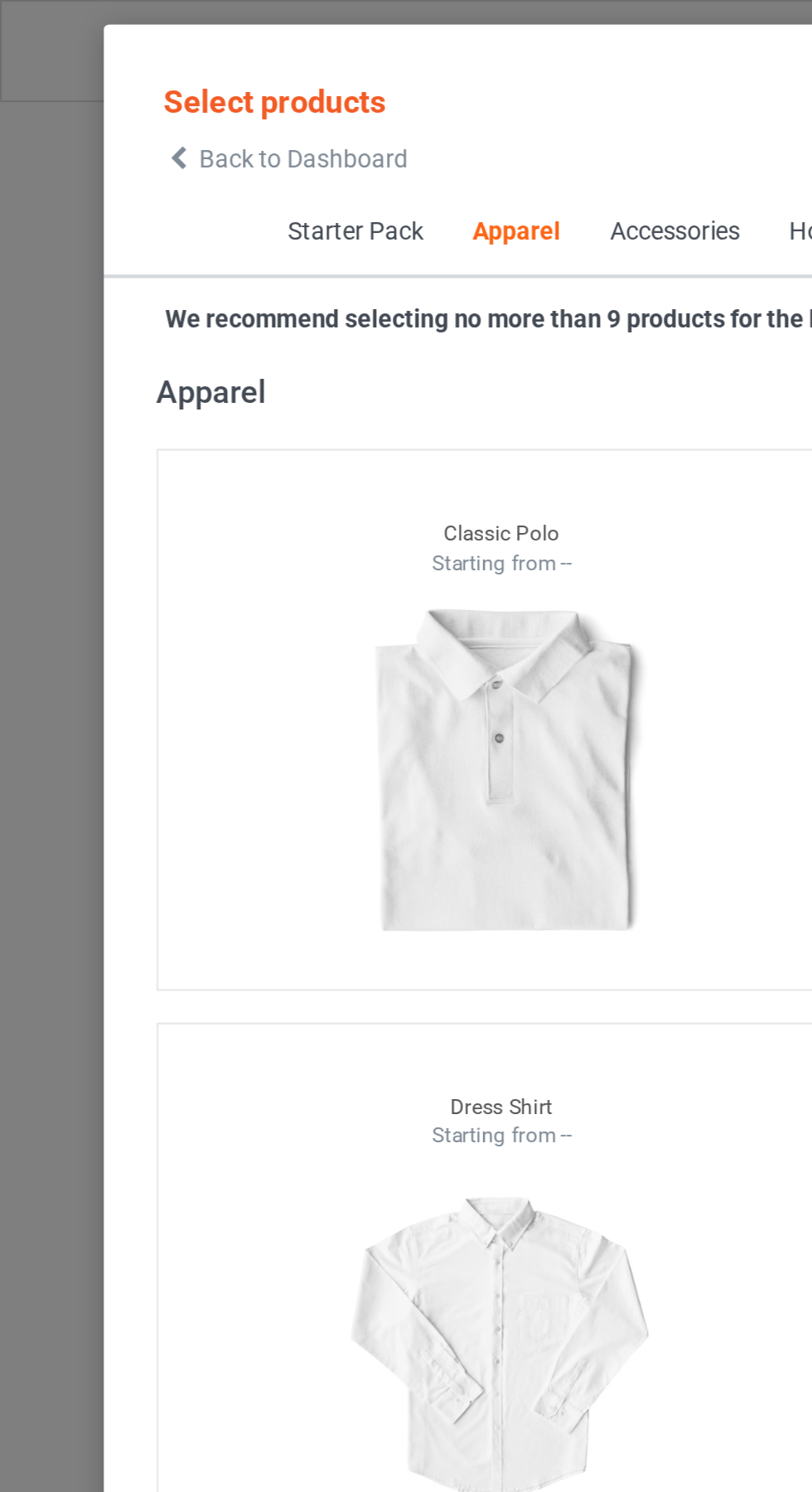
click at [84, 75] on icon at bounding box center [84, 75] width 14 height 12
